Goal: Task Accomplishment & Management: Use online tool/utility

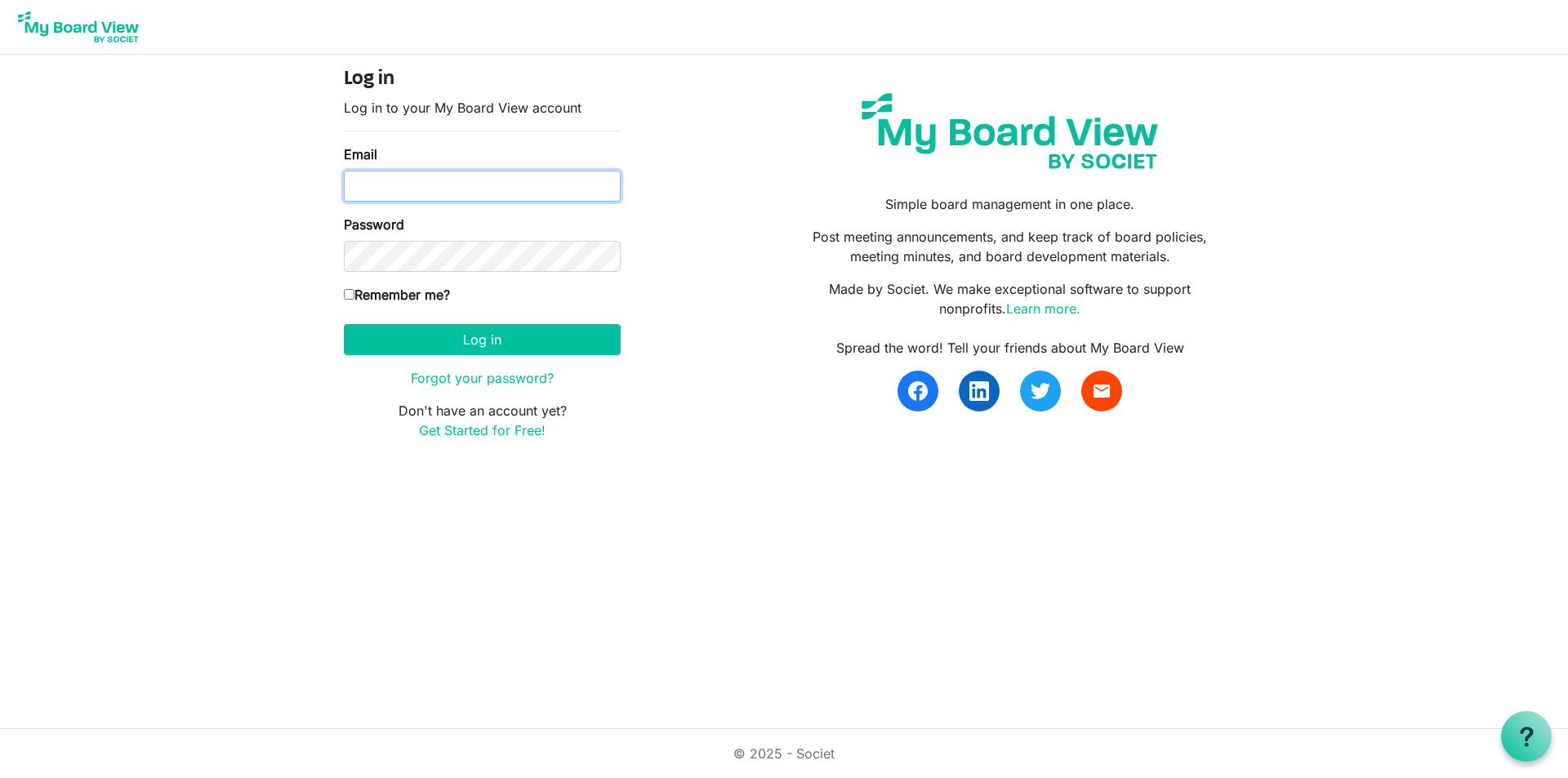
click at [423, 188] on input "Email" at bounding box center [481, 186] width 277 height 31
type input "[EMAIL_ADDRESS][DOMAIN_NAME]"
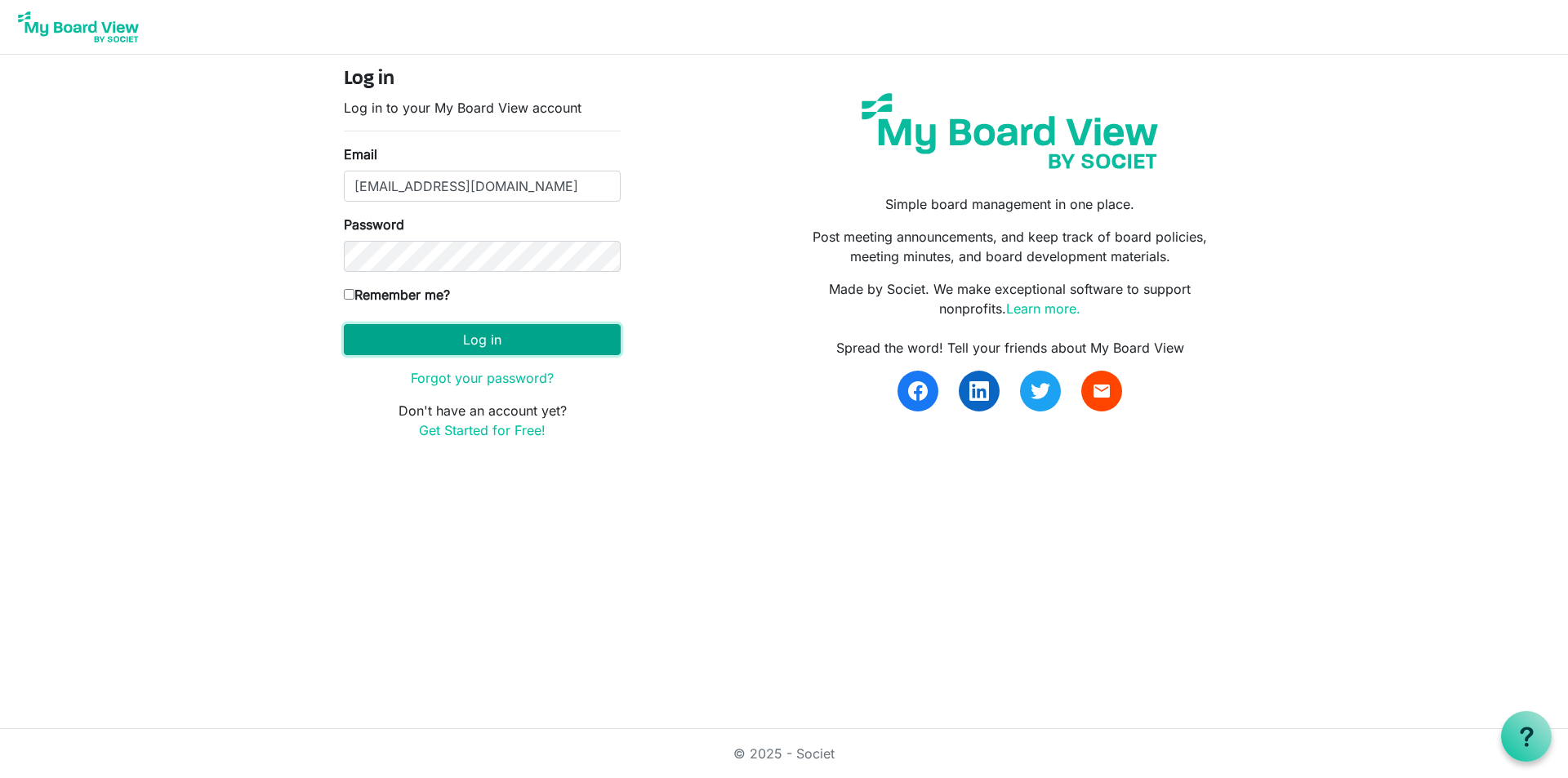
click at [377, 337] on button "Log in" at bounding box center [481, 340] width 277 height 31
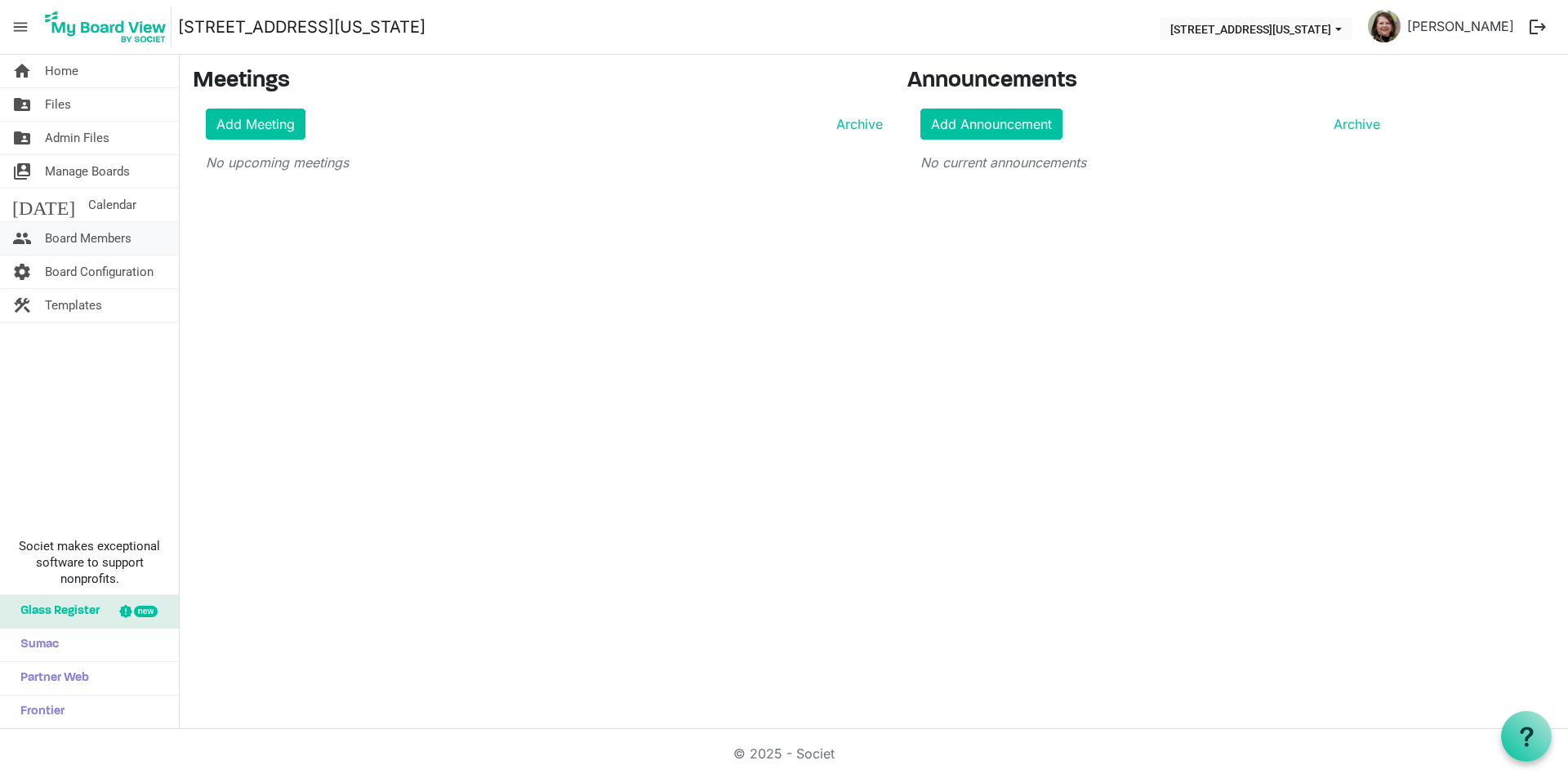
click at [78, 234] on span "Board Members" at bounding box center [88, 238] width 87 height 32
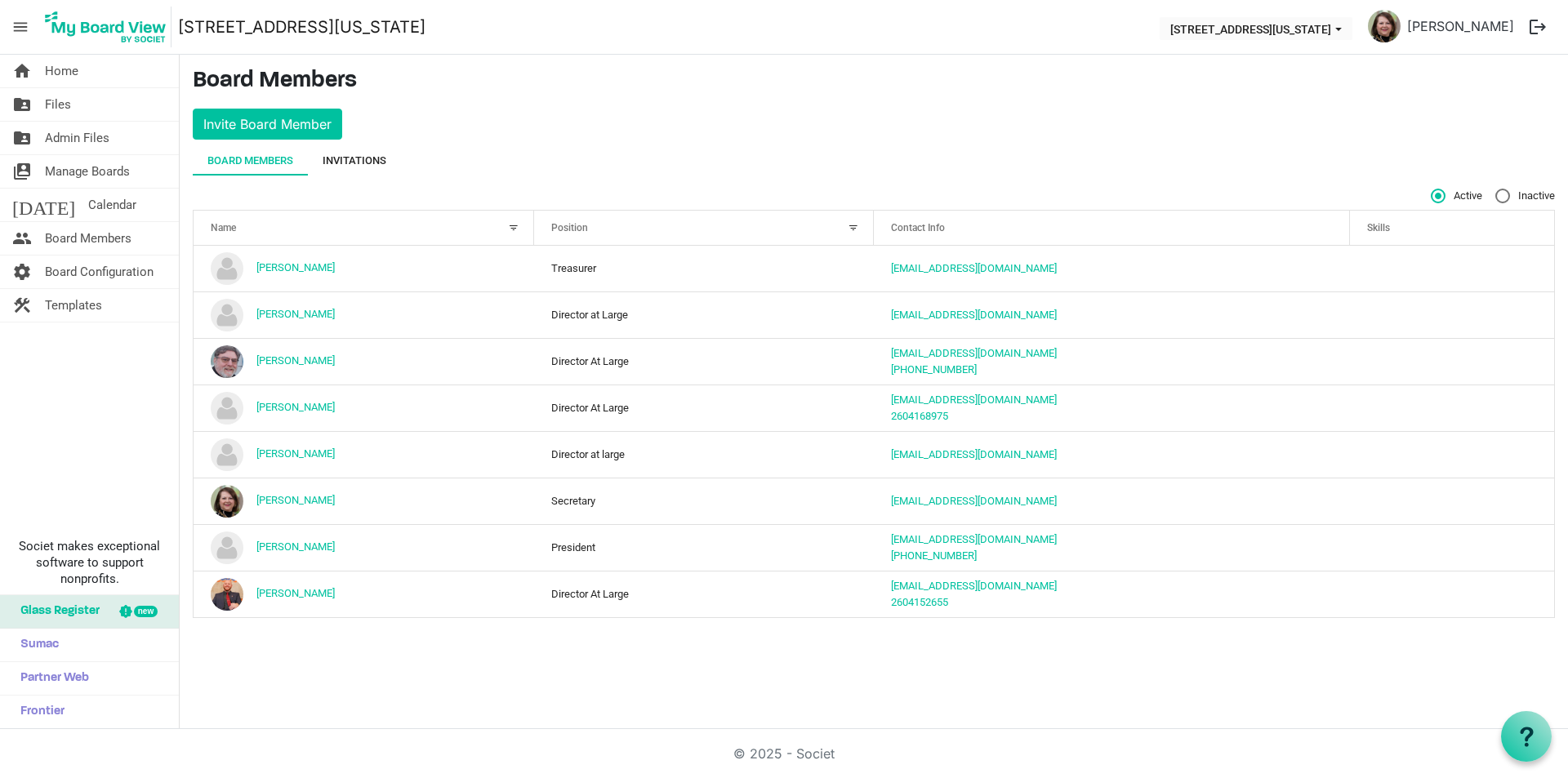
click at [336, 160] on div "Invitations" at bounding box center [354, 160] width 64 height 16
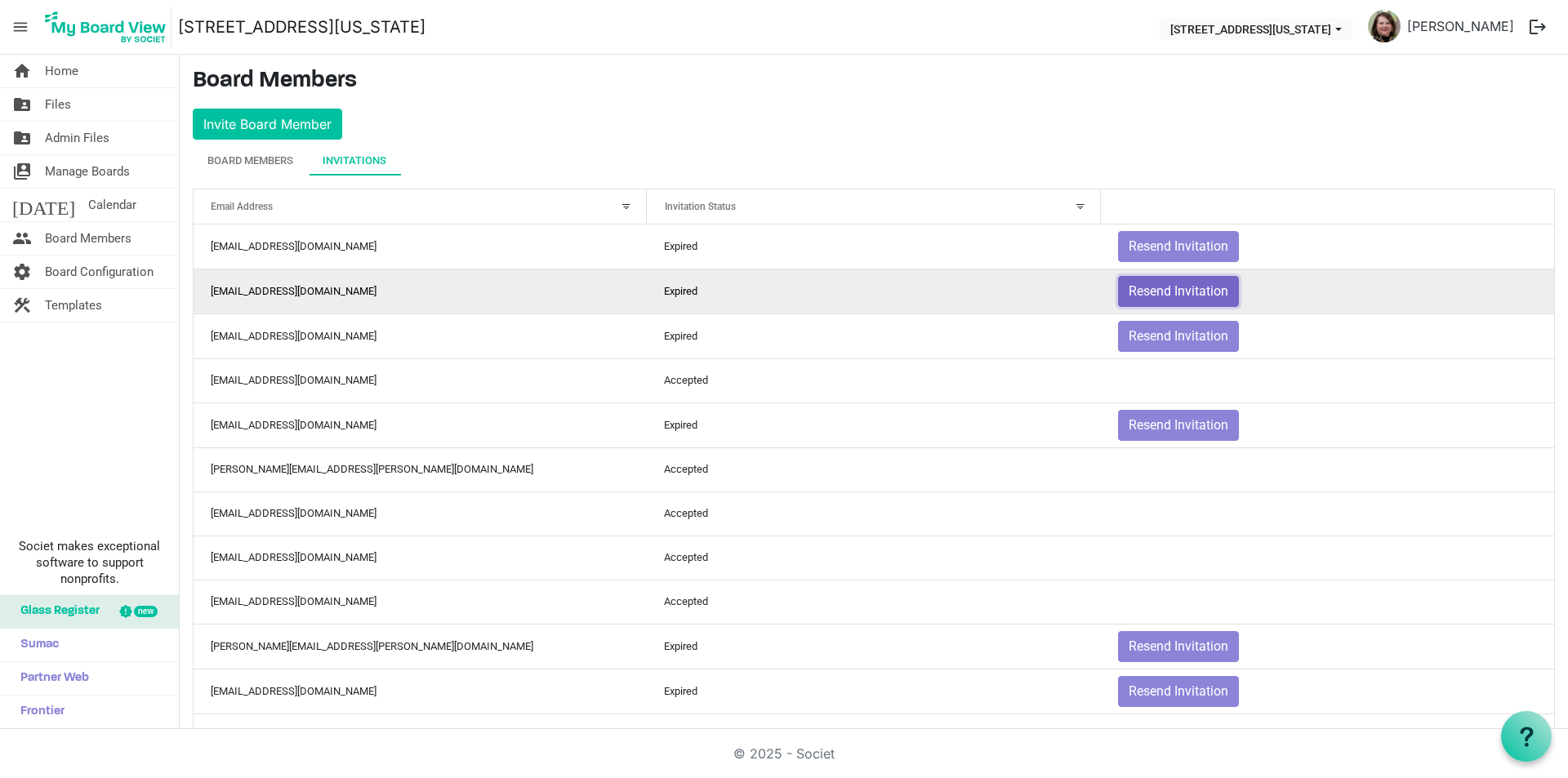
click at [1169, 292] on button "Resend Invitation" at bounding box center [1178, 291] width 121 height 31
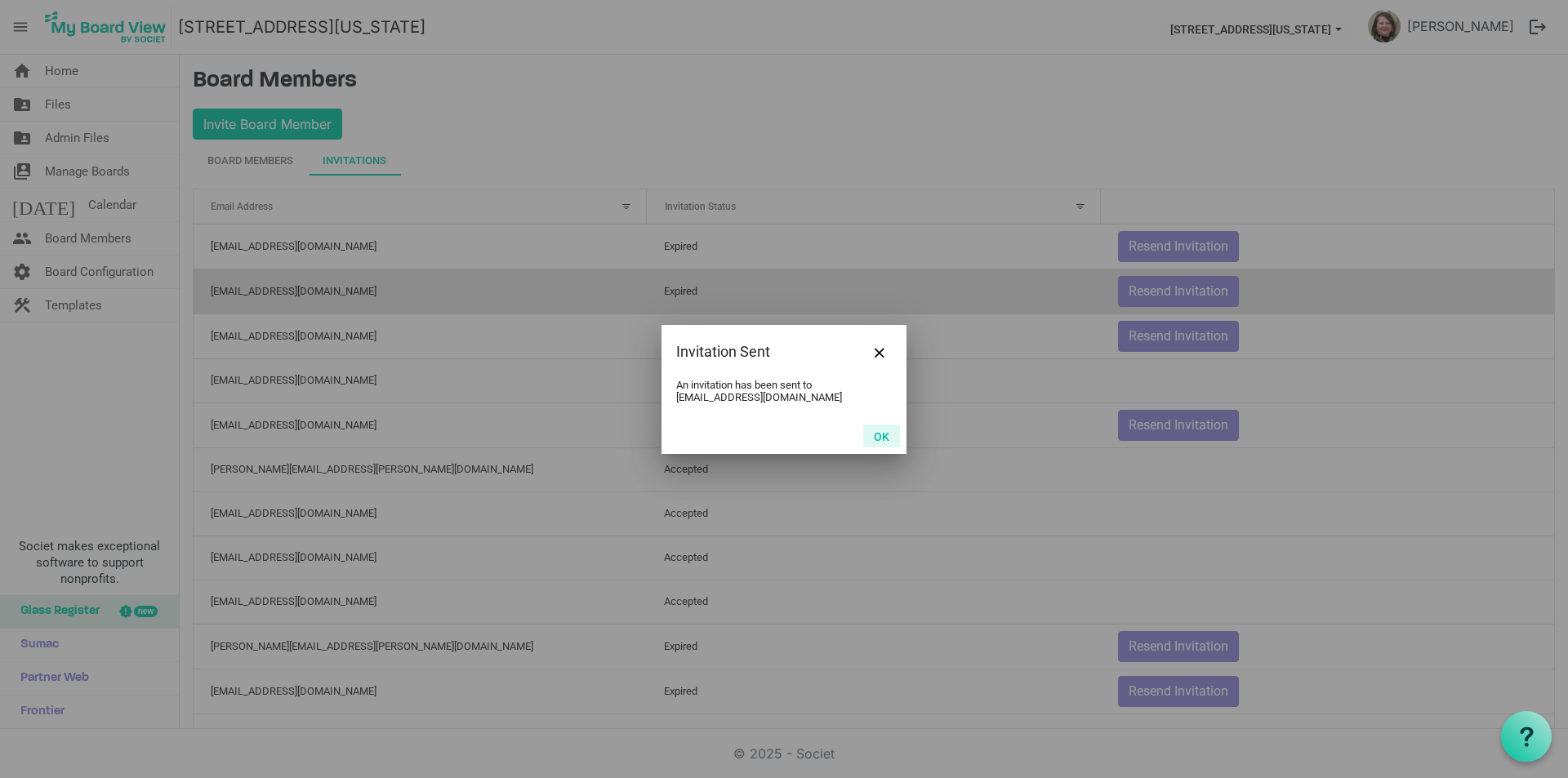
click at [882, 435] on button "OK" at bounding box center [881, 435] width 37 height 23
